Goal: Participate in discussion: Engage in conversation with other users on a specific topic

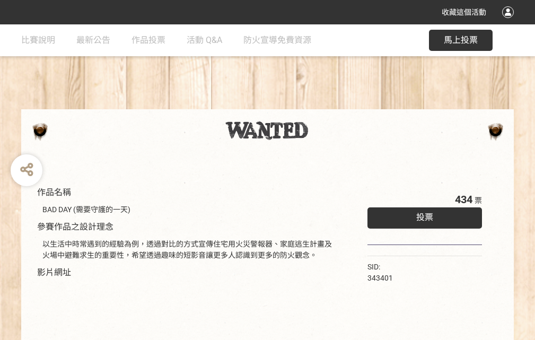
click at [510, 22] on div "收藏這個活動" at bounding box center [267, 12] width 535 height 24
click at [331, 104] on div "作品名稱 BAD DAY (需要守護的一天) 參賽作品之設計理念 以生活中時常遇到的經驗為例，透過對比的方式宣傳住宅用火災警報器、家庭逃生計畫及火場中避難求生…" at bounding box center [267, 247] width 535 height 446
click at [422, 215] on span "投票" at bounding box center [424, 217] width 17 height 10
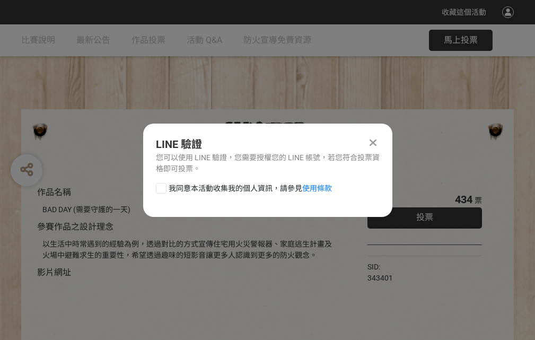
click at [160, 186] on div at bounding box center [161, 188] width 11 height 11
checkbox input "true"
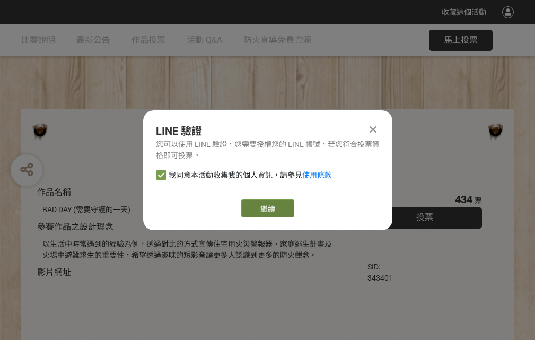
click at [267, 208] on link "繼續" at bounding box center [267, 208] width 53 height 18
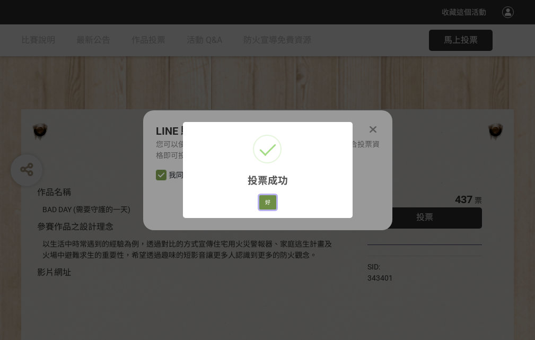
click at [265, 200] on button "好" at bounding box center [267, 202] width 17 height 15
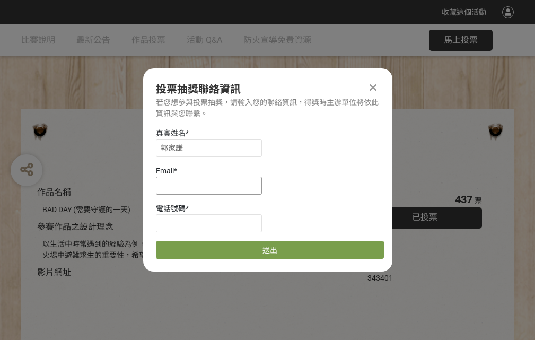
click at [212, 185] on input at bounding box center [209, 186] width 106 height 18
type input "[EMAIL_ADDRESS][DOMAIN_NAME]"
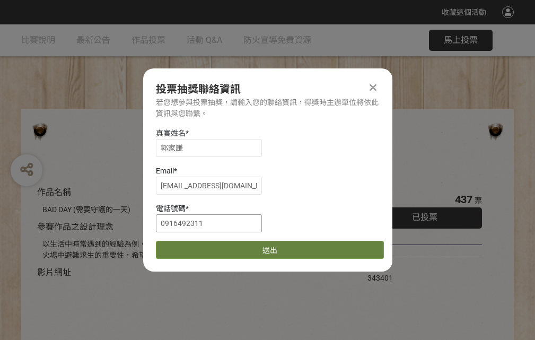
type input "0916492311"
click at [186, 246] on button "送出" at bounding box center [270, 250] width 228 height 18
